Goal: Find contact information: Find contact information

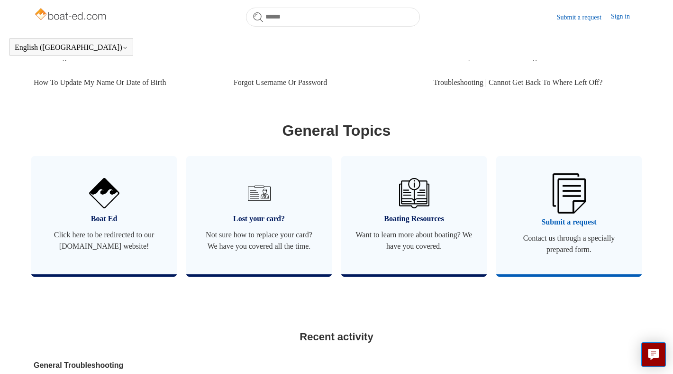
scroll to position [488, 0]
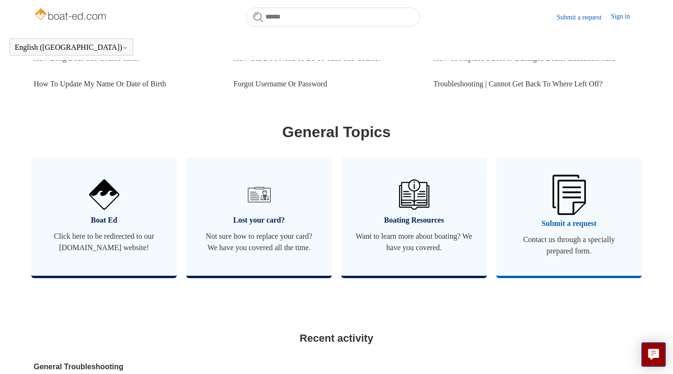
click at [574, 195] on img at bounding box center [568, 194] width 33 height 40
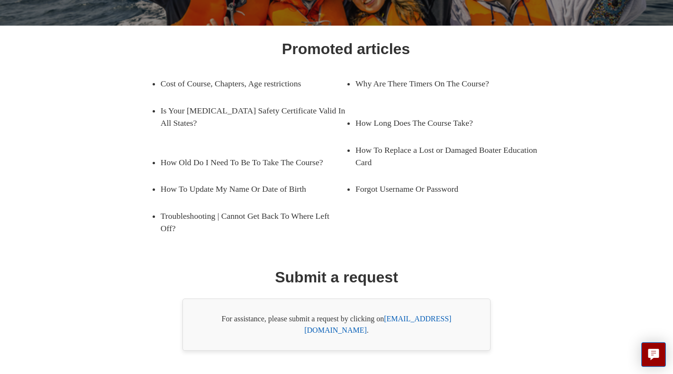
scroll to position [128, 0]
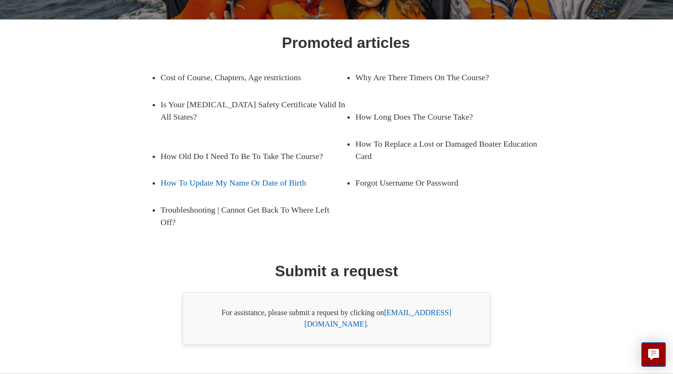
click at [305, 187] on link "How To Update My Name Or Date of Birth" at bounding box center [246, 182] width 171 height 27
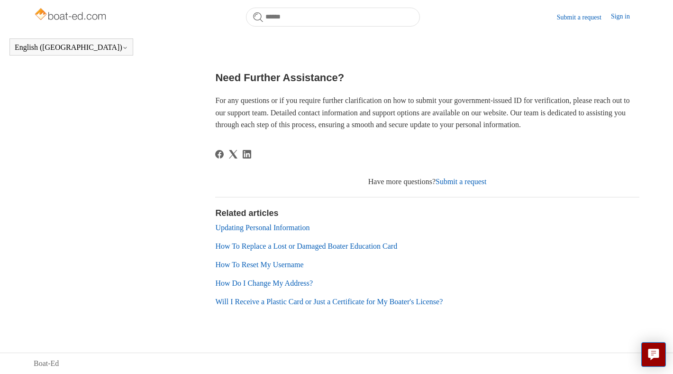
scroll to position [659, 0]
click at [291, 283] on link "How Do I Change My Address?" at bounding box center [264, 283] width 98 height 8
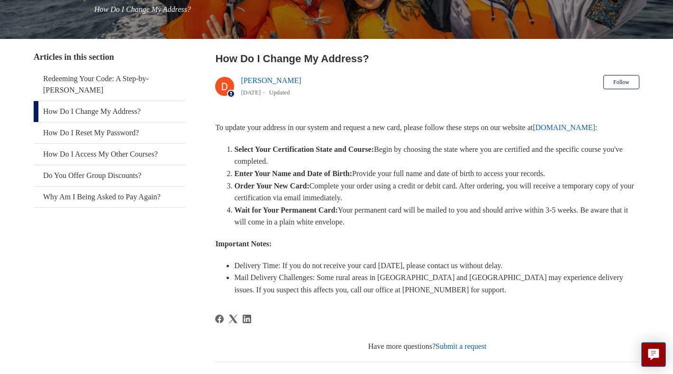
scroll to position [146, 0]
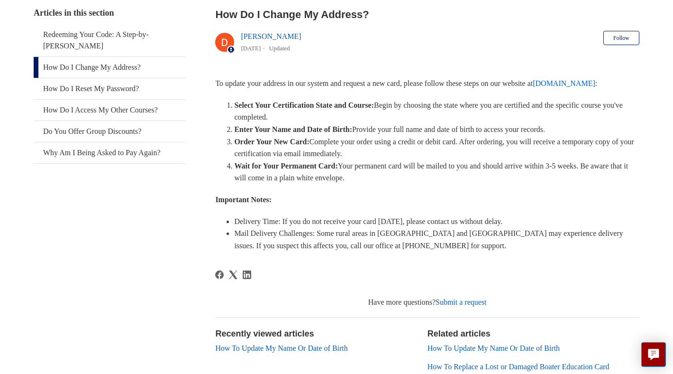
click at [457, 298] on link "Submit a request" at bounding box center [461, 302] width 51 height 8
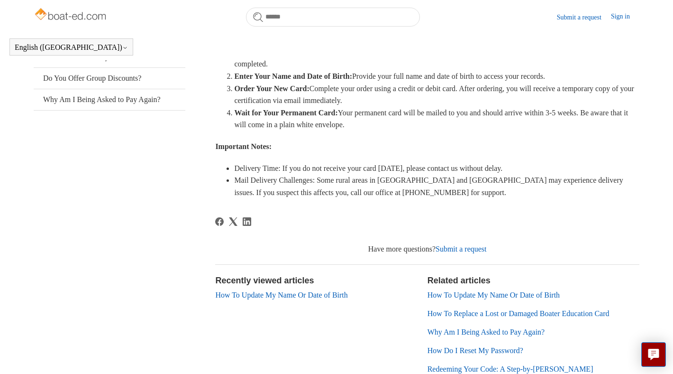
scroll to position [187, 0]
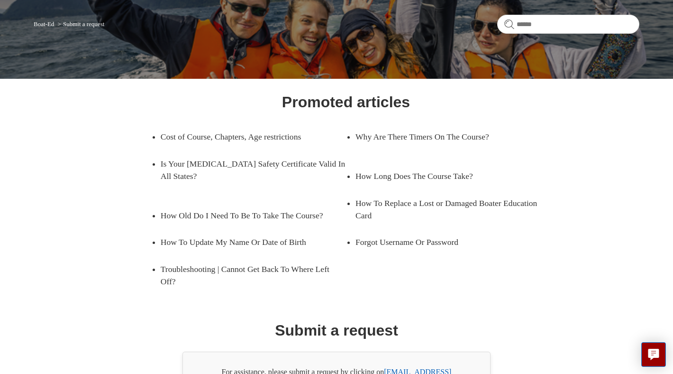
scroll to position [137, 0]
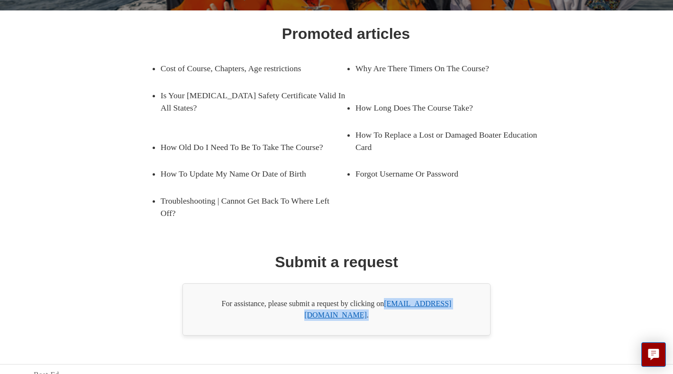
drag, startPoint x: 466, startPoint y: 305, endPoint x: 388, endPoint y: 307, distance: 78.2
click at [388, 307] on div "For assistance, please submit a request by clicking on [EMAIL_ADDRESS][DOMAIN_N…" at bounding box center [337, 309] width 308 height 52
copy div "[EMAIL_ADDRESS][DOMAIN_NAME] ."
